Goal: Browse casually

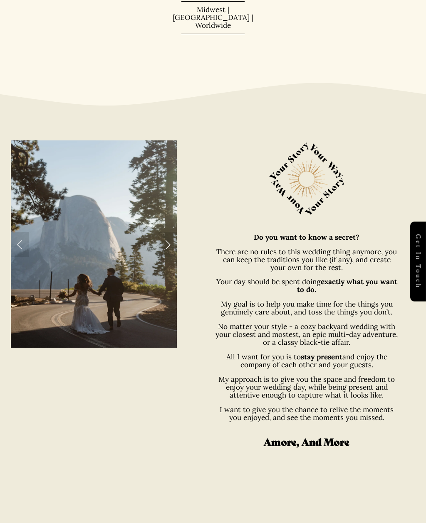
scroll to position [401, 0]
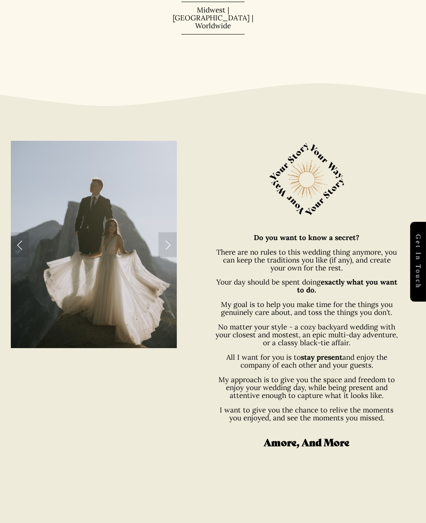
click at [302, 145] on div at bounding box center [213, 354] width 426 height 496
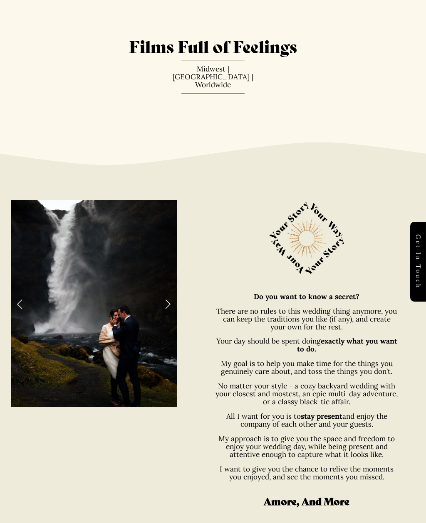
scroll to position [367, 0]
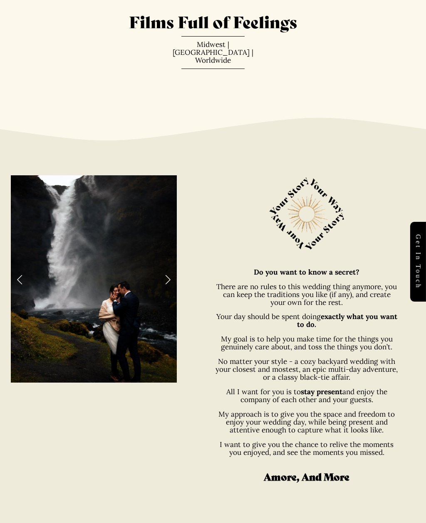
click at [159, 292] on link "Next Slide" at bounding box center [167, 279] width 18 height 25
click at [163, 292] on link "Next Slide" at bounding box center [167, 279] width 18 height 25
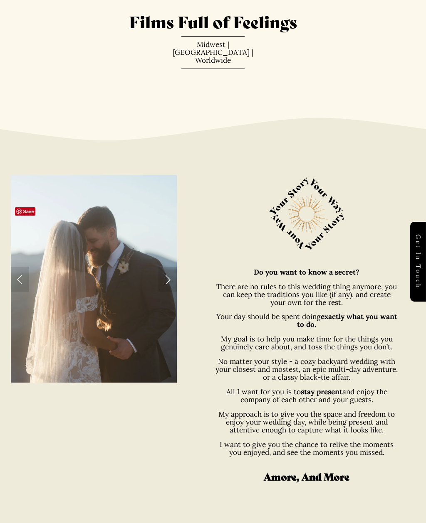
click at [167, 292] on link "Next Slide" at bounding box center [167, 279] width 18 height 25
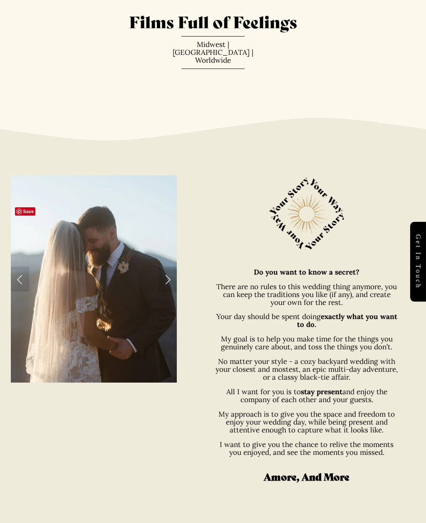
click at [168, 292] on link "Next Slide" at bounding box center [167, 279] width 18 height 25
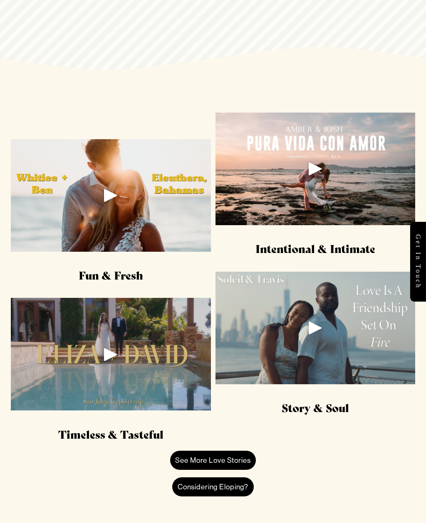
scroll to position [1115, 0]
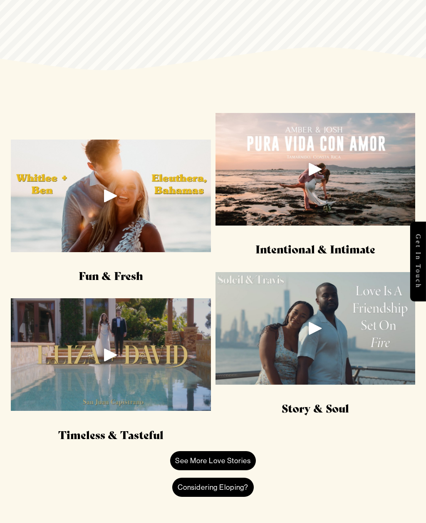
click at [312, 339] on div "Play" at bounding box center [315, 329] width 20 height 20
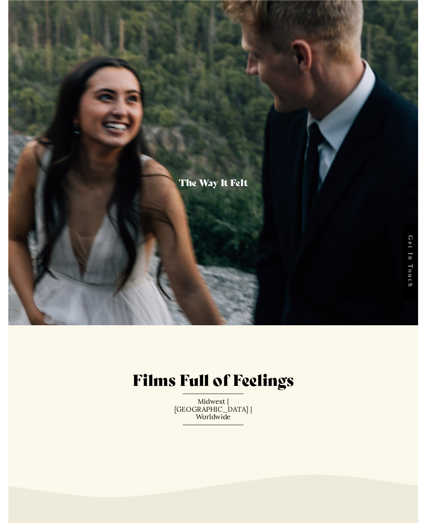
scroll to position [1210, 0]
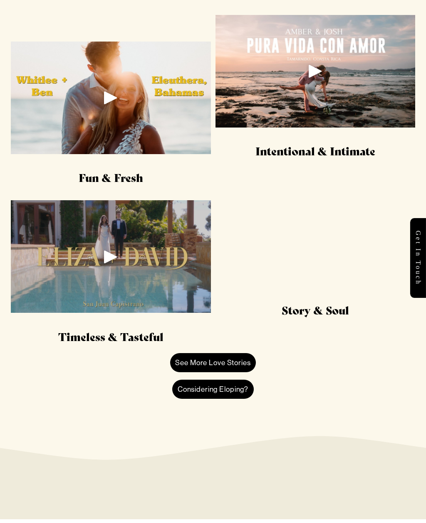
click at [234, 376] on link "See More Love Stories" at bounding box center [213, 366] width 86 height 19
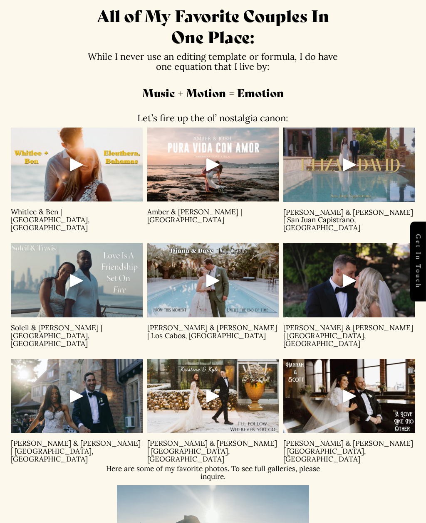
scroll to position [375, 0]
click at [337, 290] on div at bounding box center [349, 280] width 132 height 74
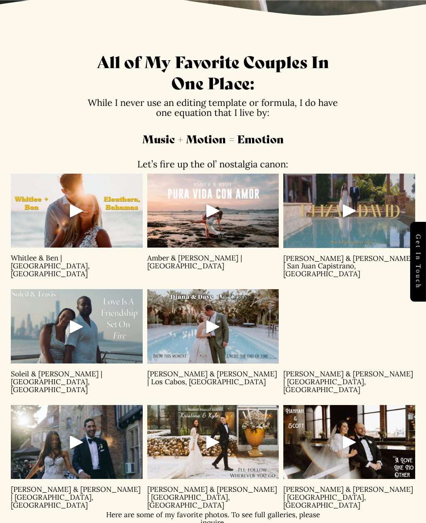
scroll to position [354, 0]
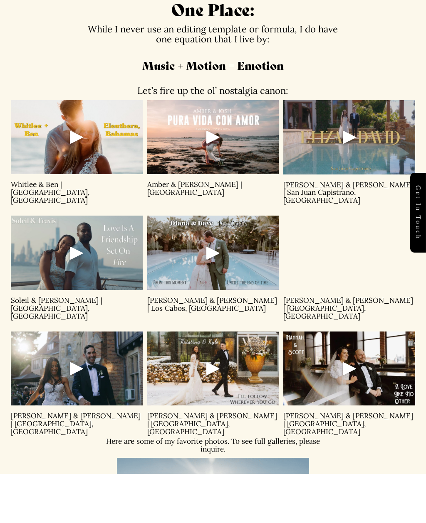
click at [190, 107] on h3 "Music + Motion = Emotion" at bounding box center [213, 114] width 268 height 15
click at [190, 74] on div "While I never use an editing template or formula, I do have one equation that I…" at bounding box center [213, 108] width 268 height 71
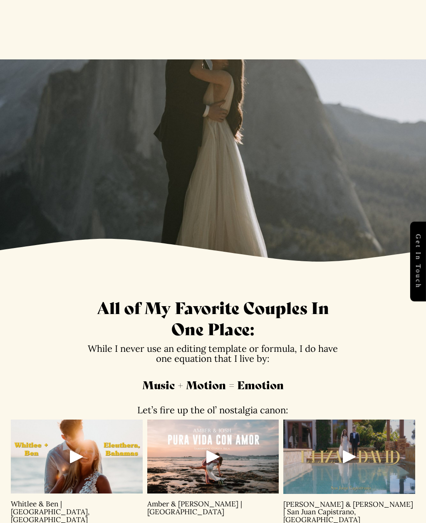
scroll to position [0, 0]
